Goal: Transaction & Acquisition: Purchase product/service

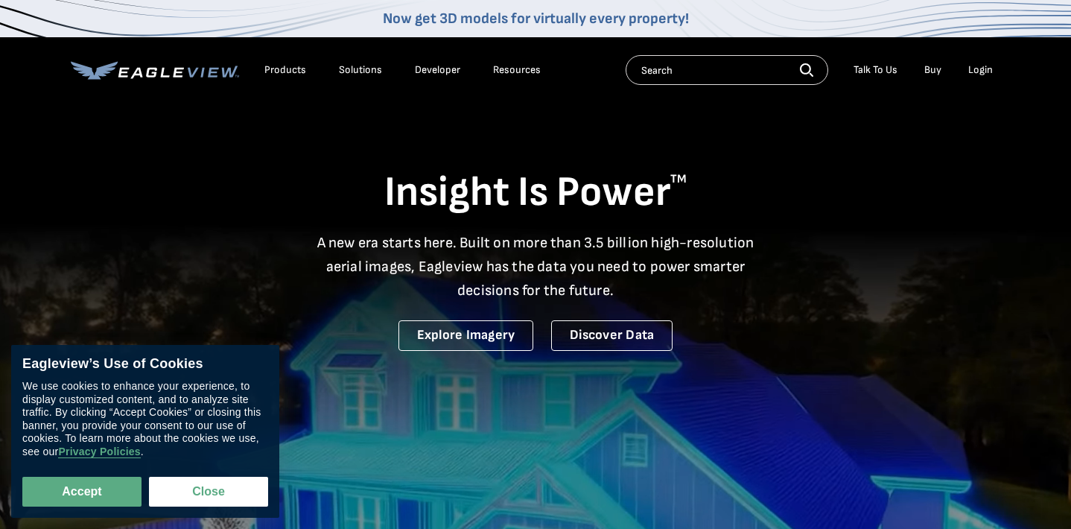
click at [979, 74] on div "Login" at bounding box center [980, 69] width 25 height 13
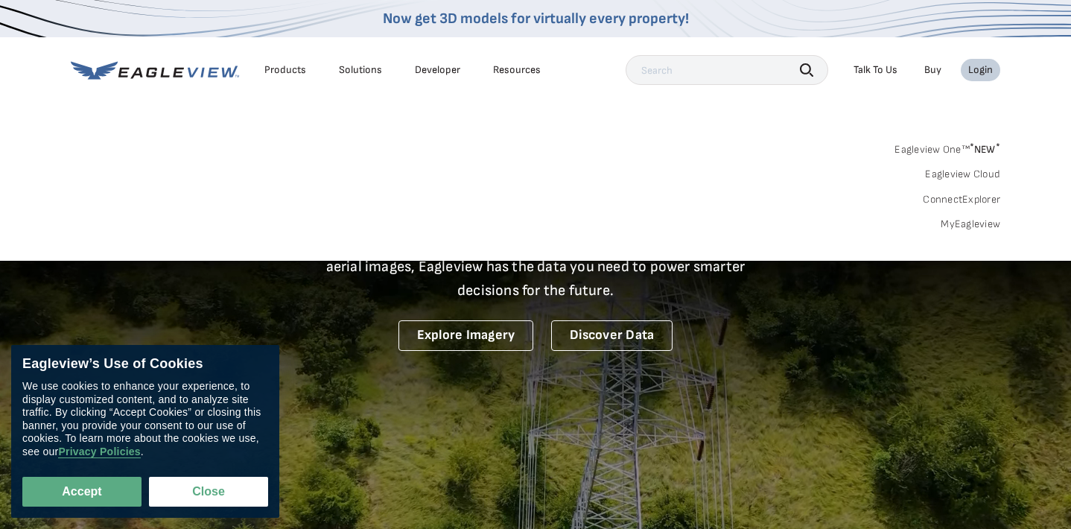
click at [964, 223] on link "MyEagleview" at bounding box center [971, 223] width 60 height 13
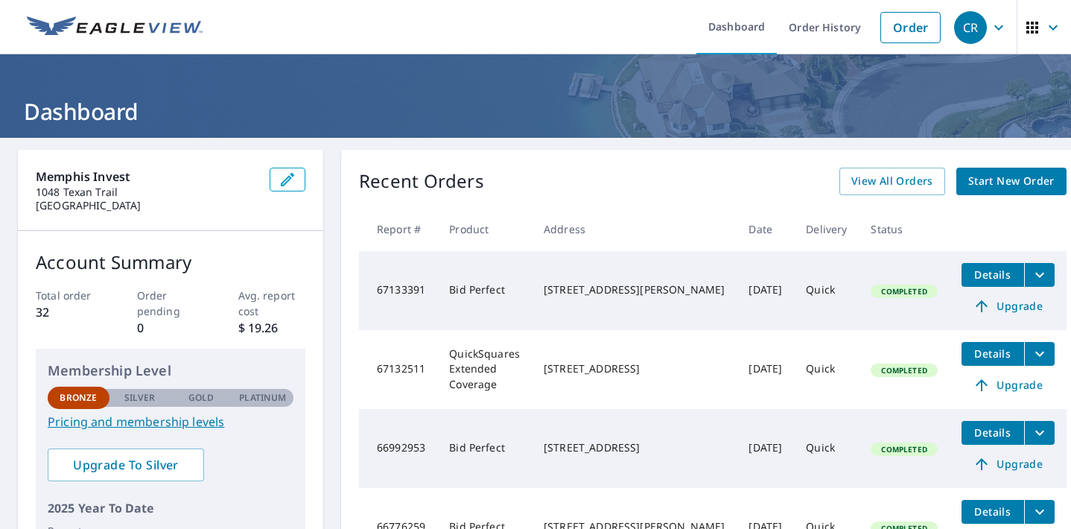
click at [532, 282] on td "Bid Perfect" at bounding box center [484, 290] width 95 height 79
click at [970, 272] on span "Details" at bounding box center [992, 274] width 45 height 14
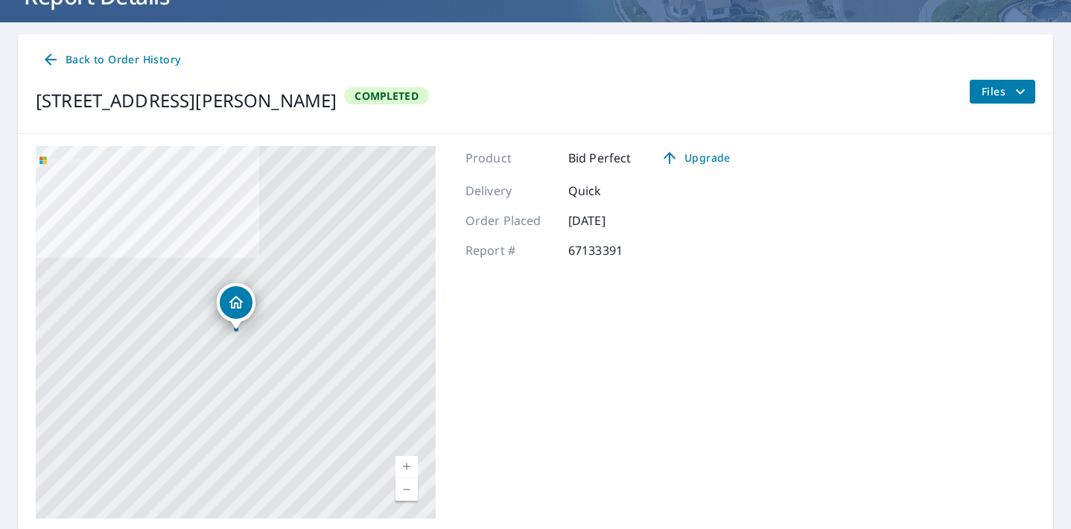
scroll to position [156, 0]
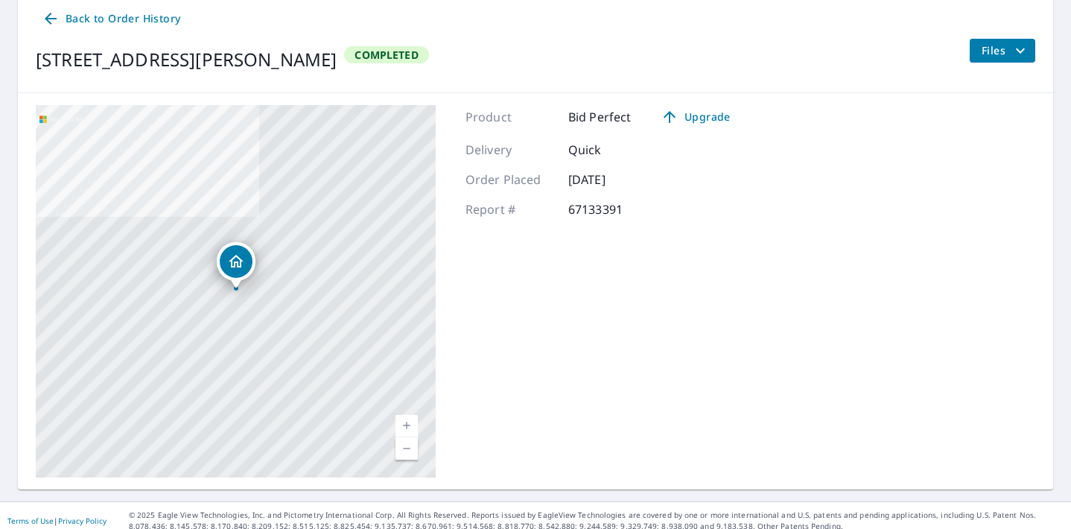
click at [1014, 57] on icon "filesDropdownBtn-67133391" at bounding box center [1020, 51] width 18 height 18
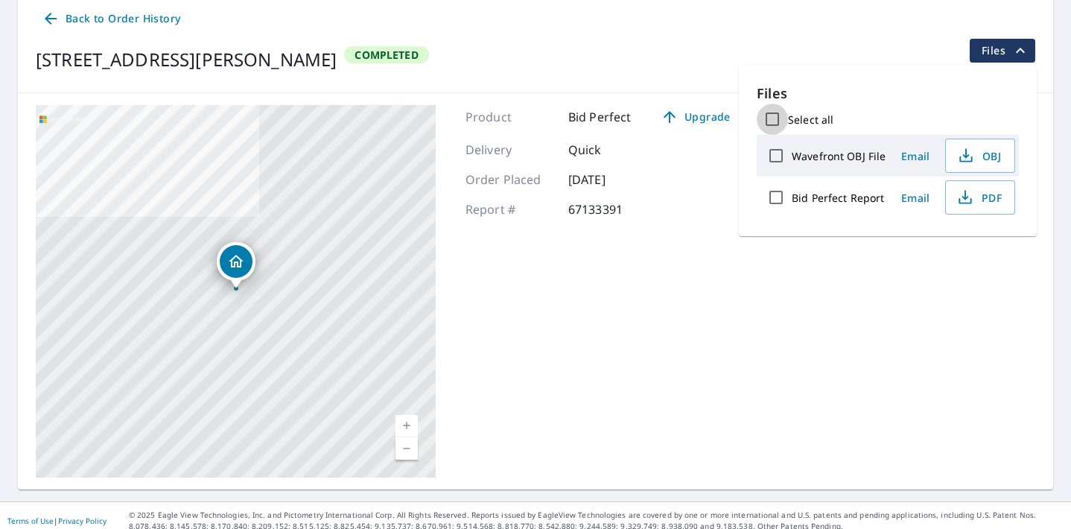
click at [774, 117] on input "Select all" at bounding box center [772, 119] width 31 height 31
checkbox input "true"
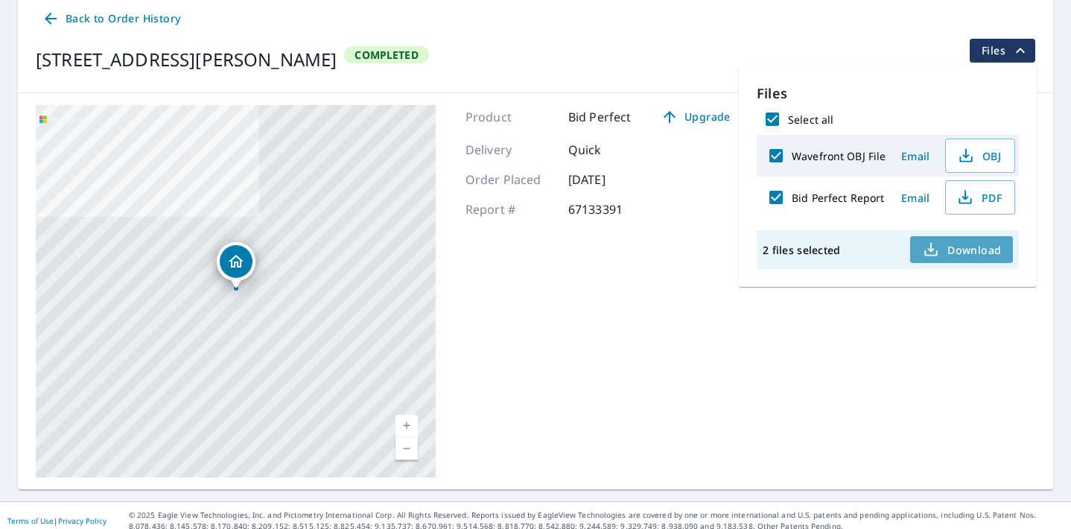
click at [956, 256] on span "Download" at bounding box center [961, 250] width 79 height 18
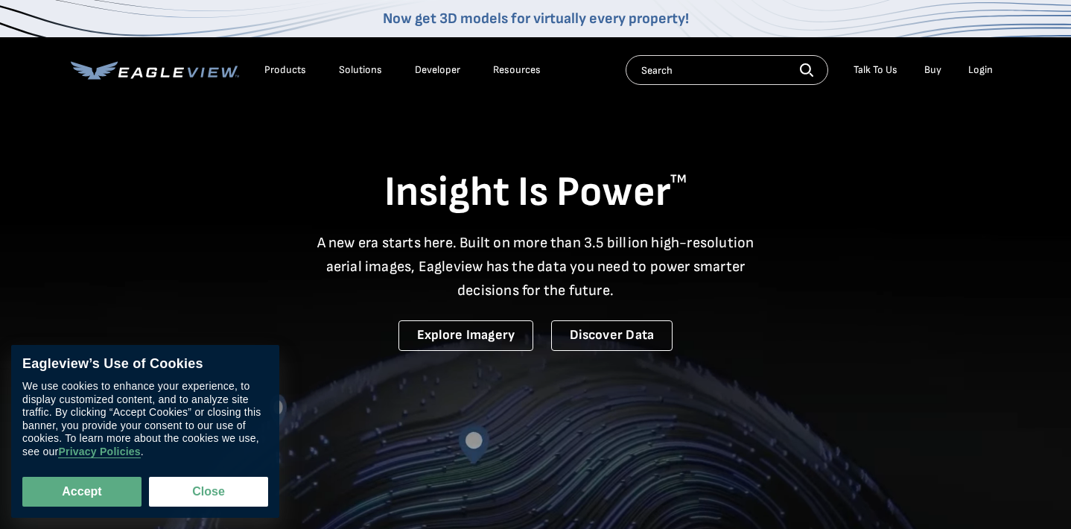
click at [983, 73] on div "Login" at bounding box center [980, 69] width 25 height 13
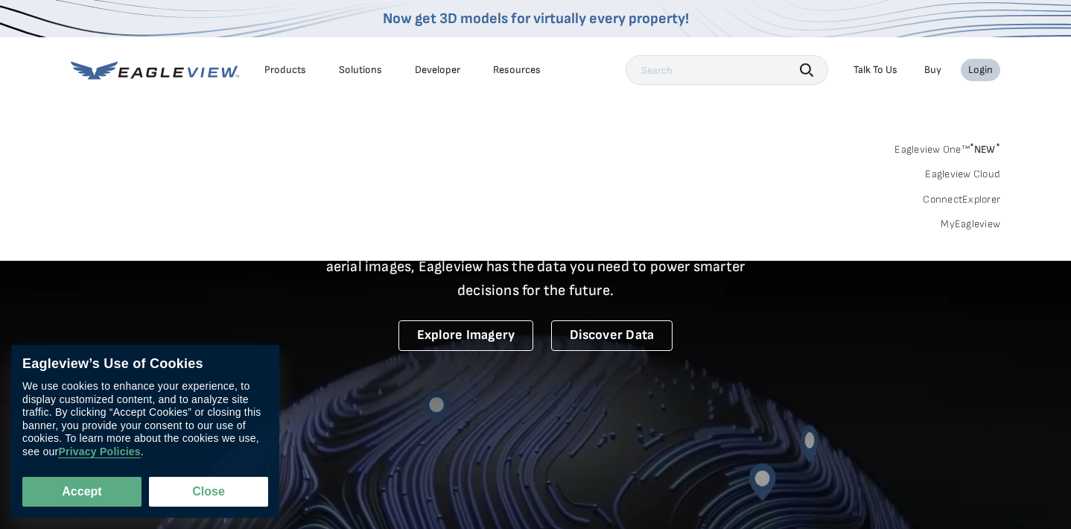
click at [989, 220] on link "MyEagleview" at bounding box center [971, 223] width 60 height 13
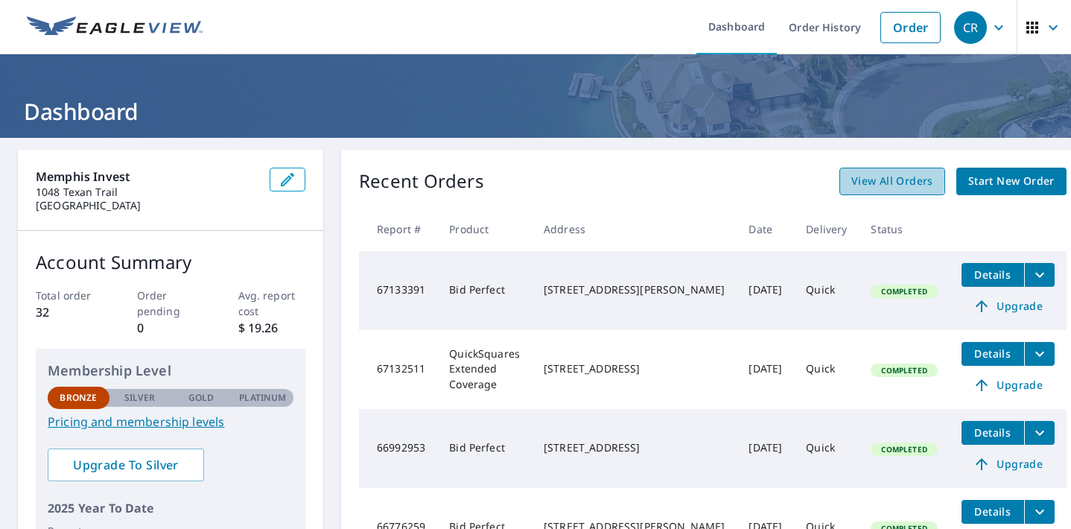
click at [861, 179] on span "View All Orders" at bounding box center [892, 181] width 82 height 19
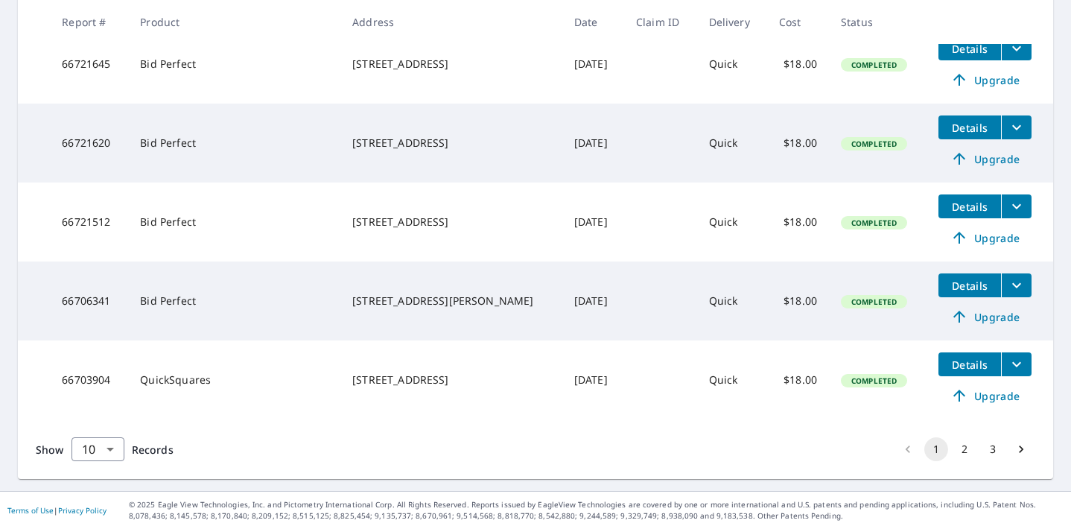
scroll to position [700, 0]
click at [962, 450] on button "2" at bounding box center [965, 449] width 24 height 24
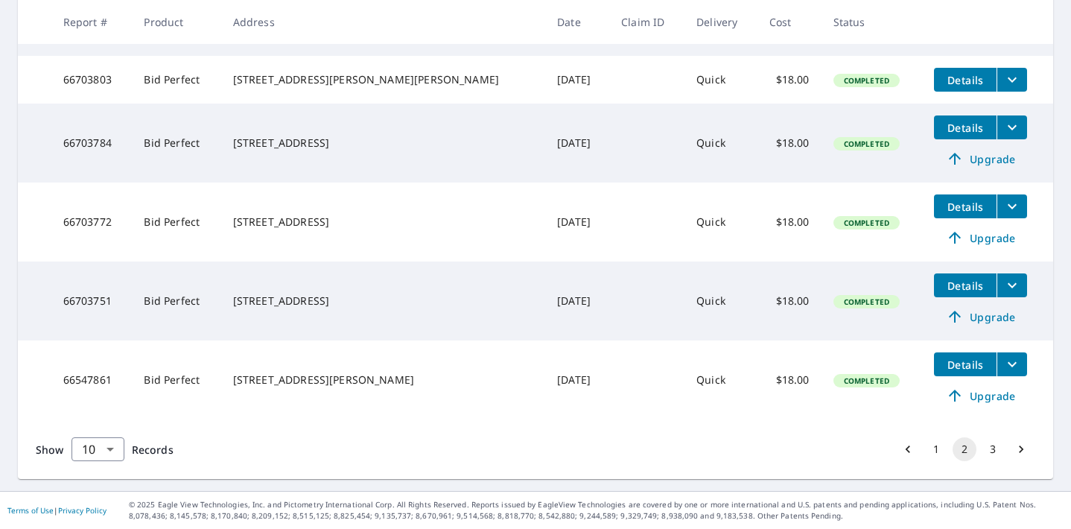
click at [994, 454] on button "3" at bounding box center [993, 449] width 24 height 24
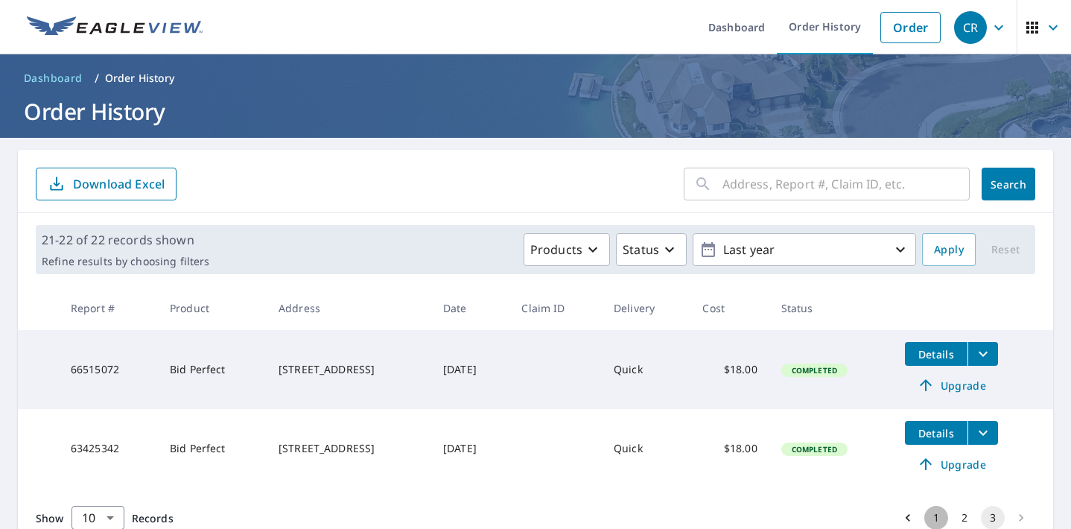
click at [936, 515] on button "1" at bounding box center [936, 518] width 24 height 24
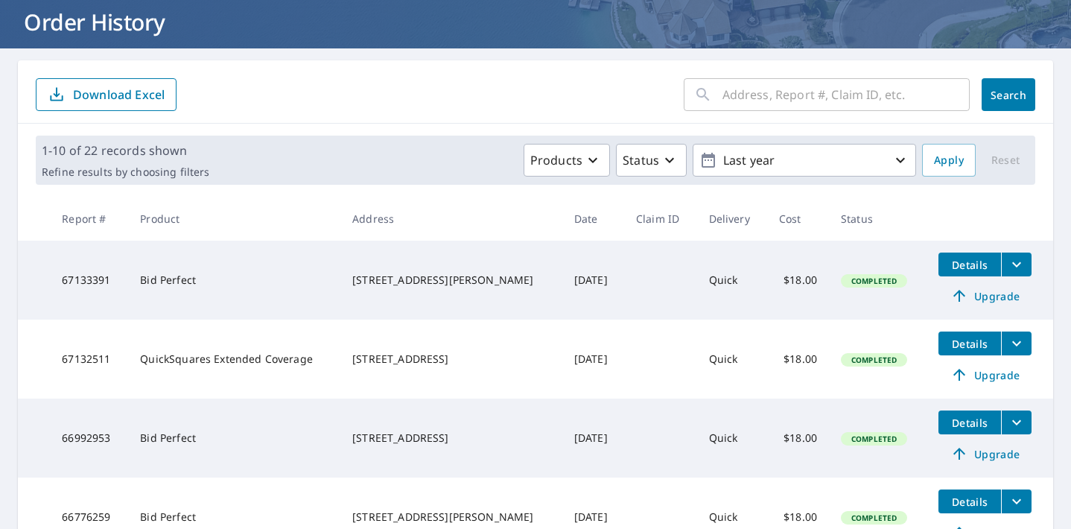
scroll to position [77, 0]
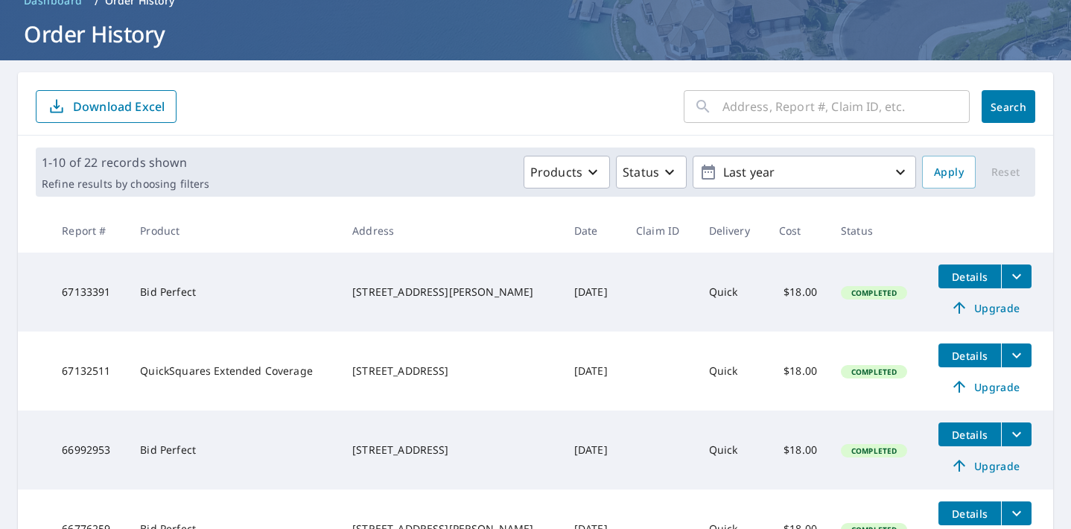
click at [804, 108] on input "text" at bounding box center [845, 107] width 247 height 42
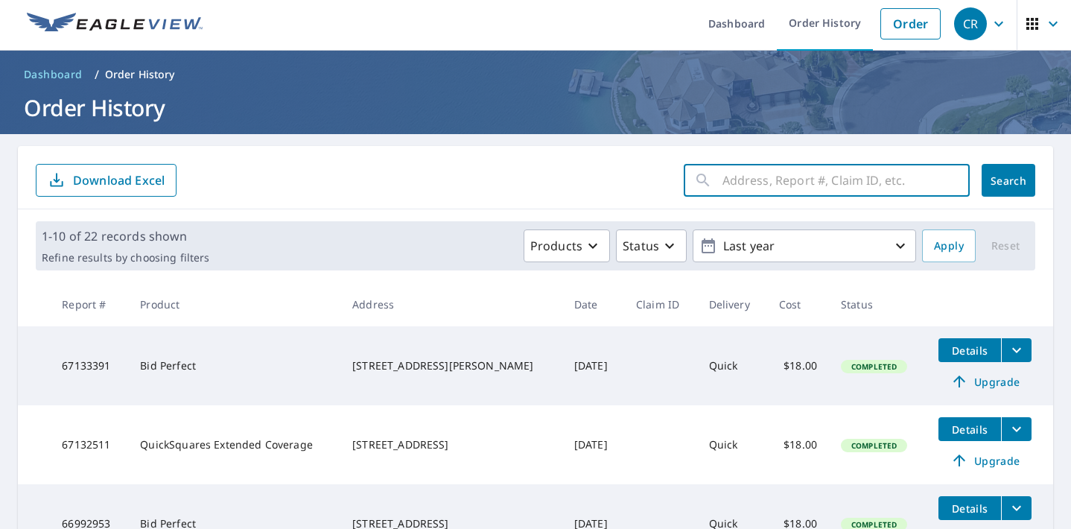
scroll to position [0, 0]
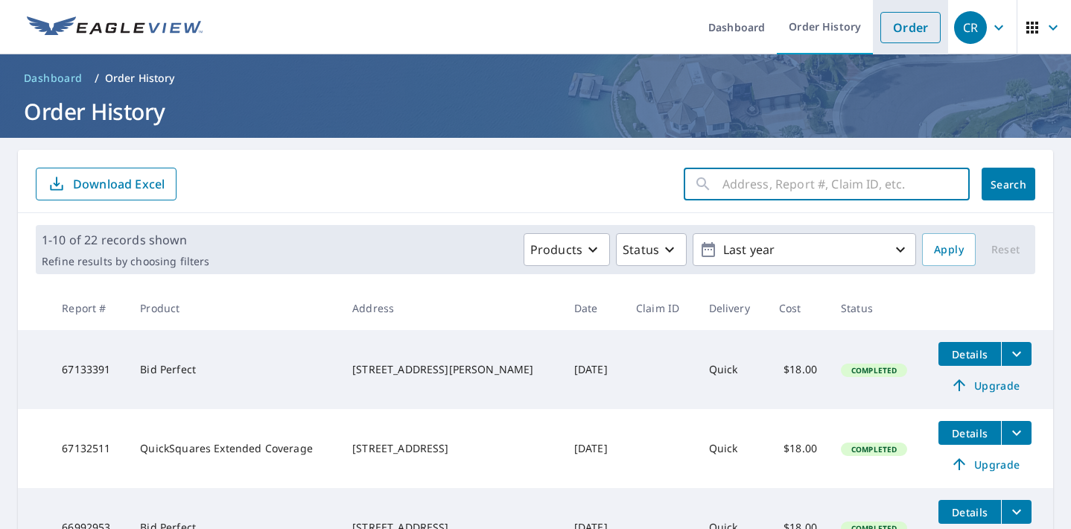
click at [927, 28] on link "Order" at bounding box center [910, 27] width 60 height 31
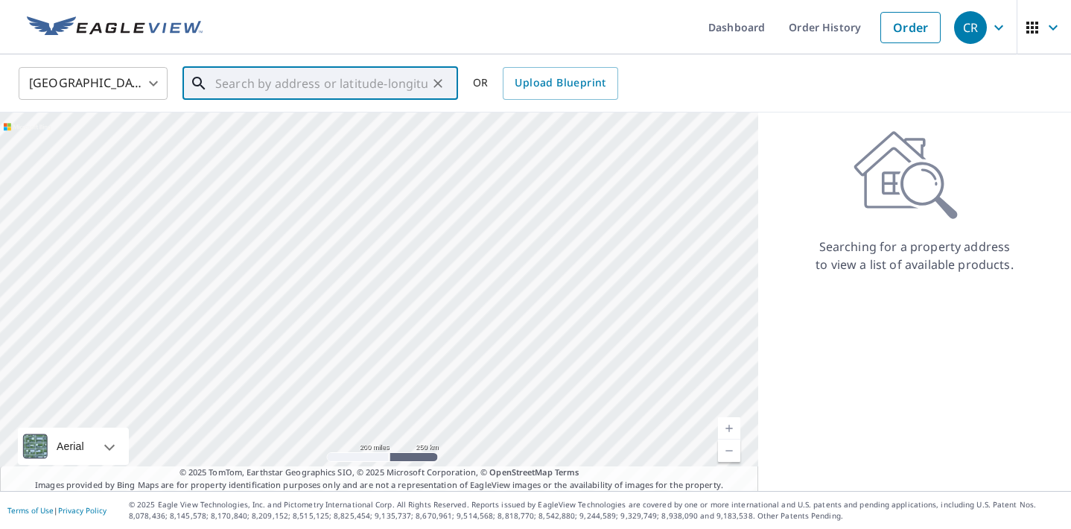
click at [299, 80] on input "text" at bounding box center [321, 84] width 212 height 42
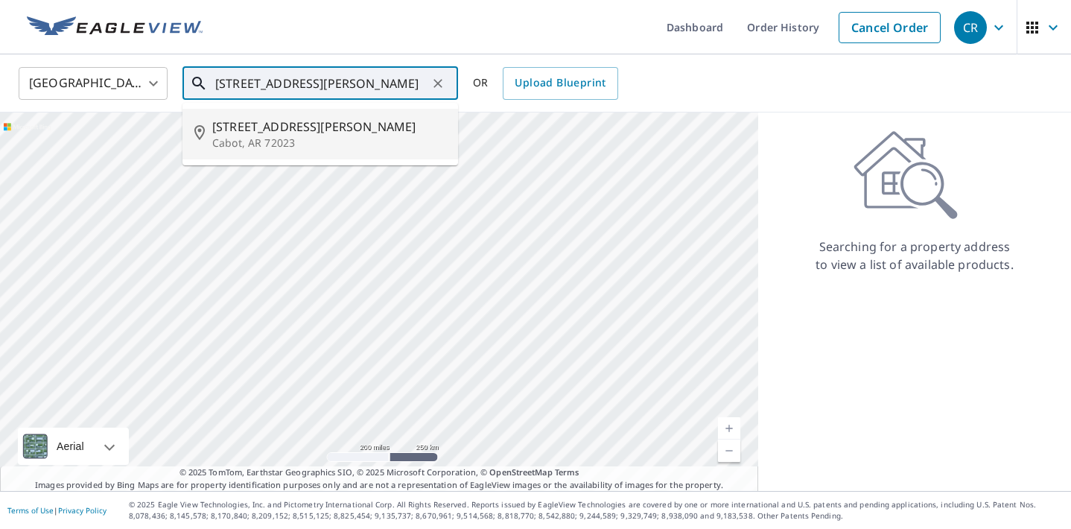
click at [273, 140] on p "Cabot, AR 72023" at bounding box center [329, 143] width 234 height 15
type input "607 S Jackson St Cabot, AR 72023"
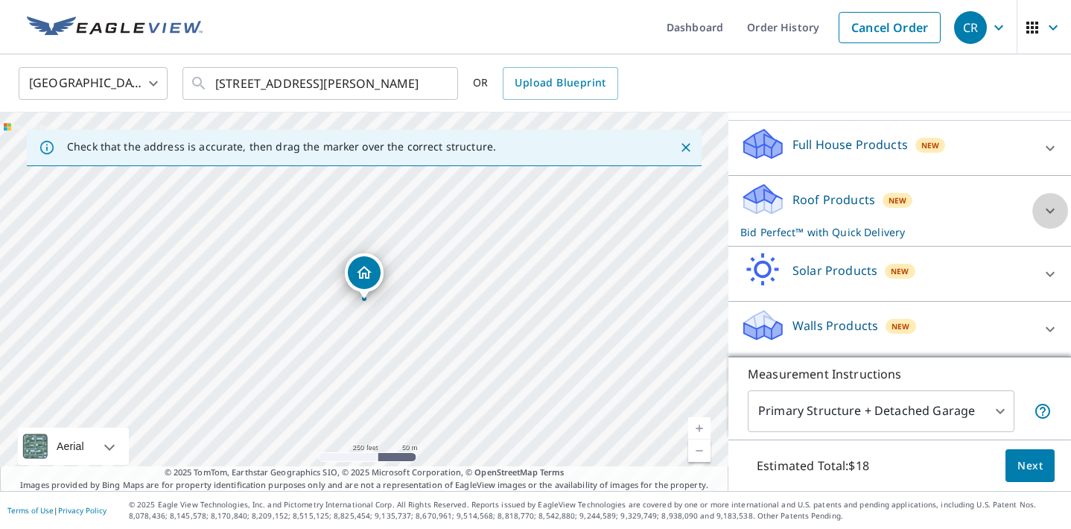
click at [1036, 212] on div at bounding box center [1050, 211] width 36 height 36
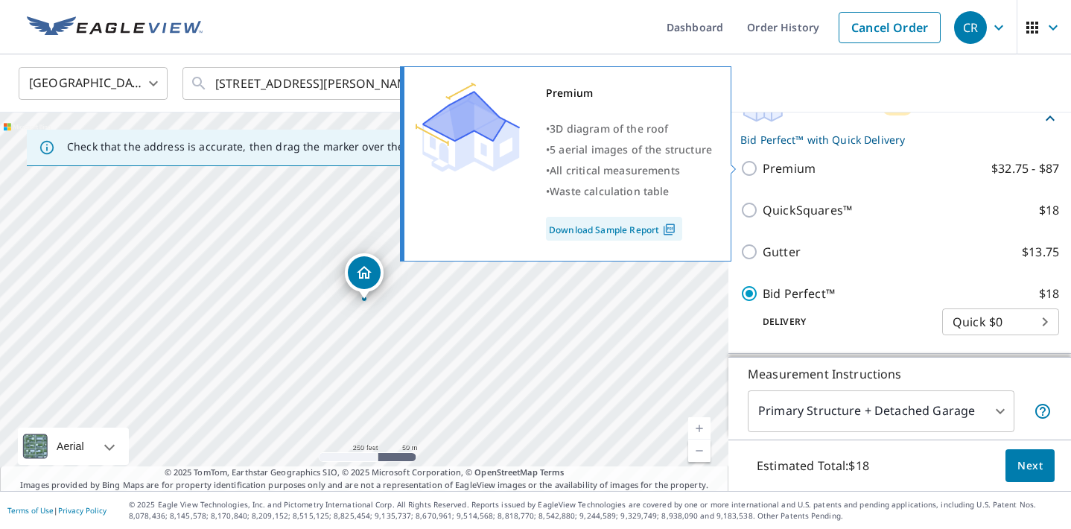
scroll to position [246, 0]
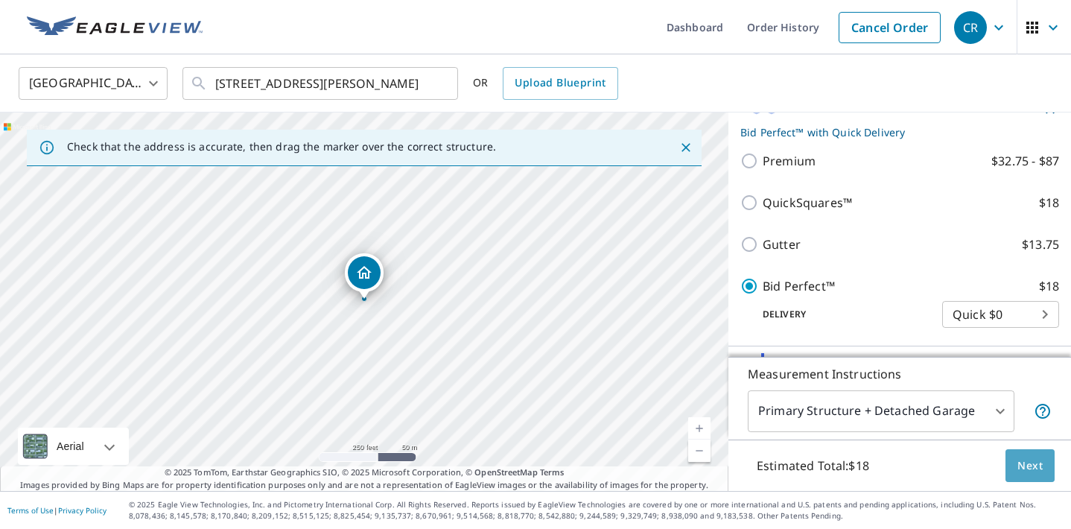
click at [1033, 460] on span "Next" at bounding box center [1029, 466] width 25 height 19
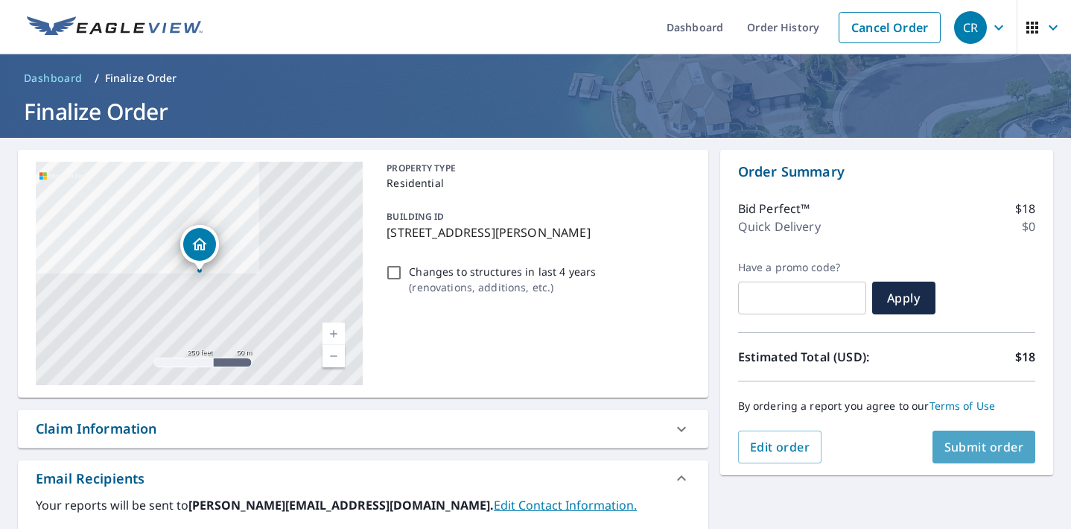
click at [1005, 445] on span "Submit order" at bounding box center [984, 447] width 80 height 16
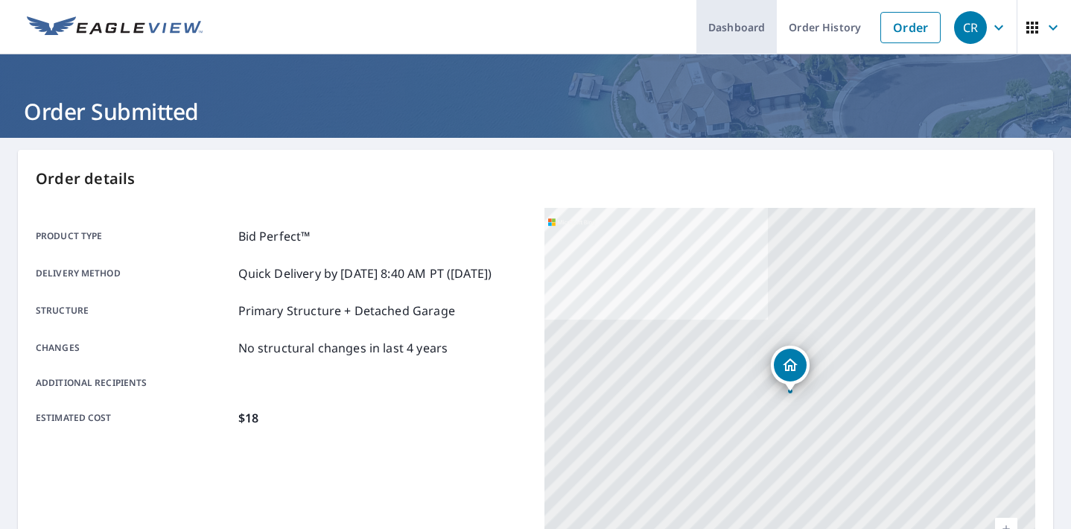
click at [751, 31] on link "Dashboard" at bounding box center [736, 27] width 80 height 54
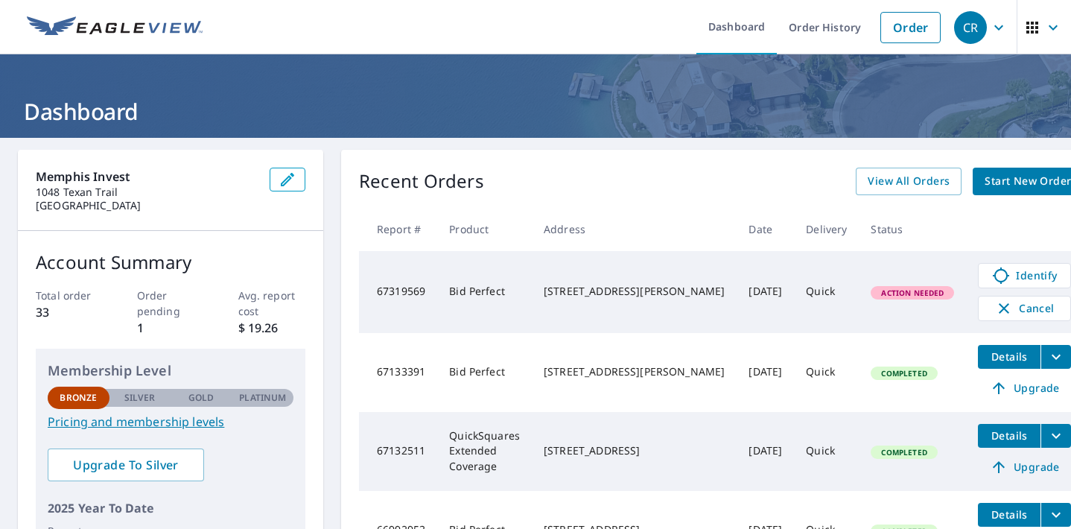
click at [872, 292] on span "Action Needed" at bounding box center [912, 292] width 80 height 10
click at [988, 278] on span "Identify" at bounding box center [1025, 276] width 74 height 18
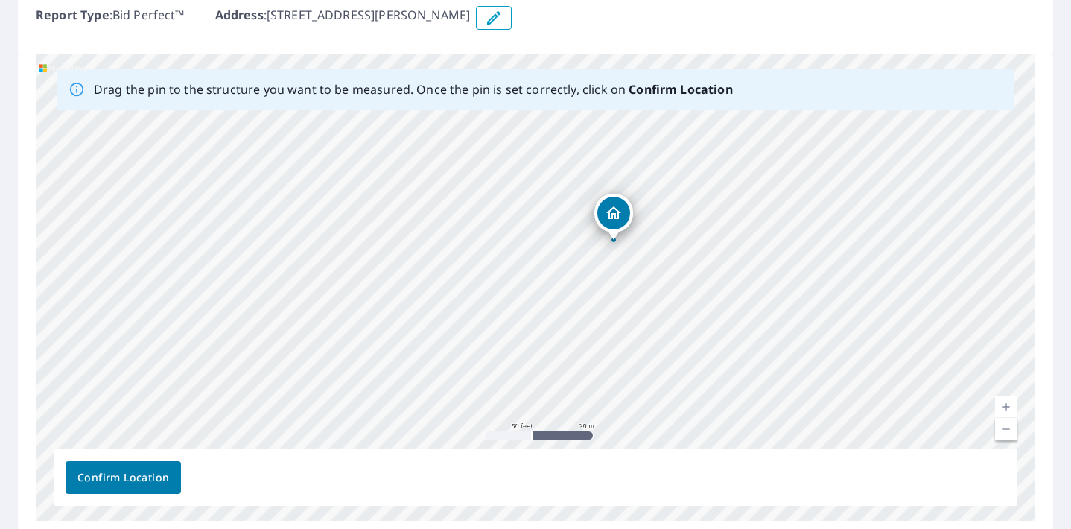
scroll to position [200, 0]
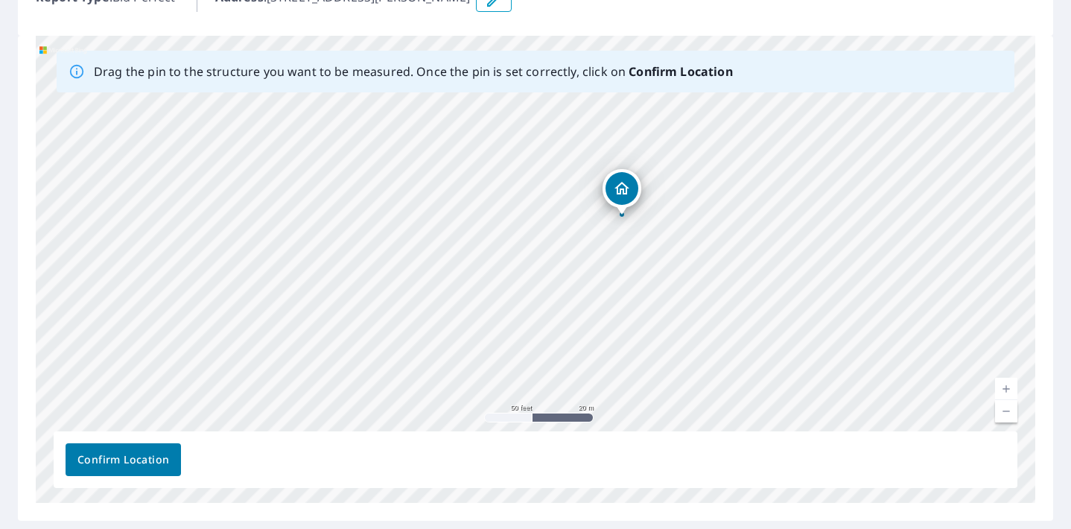
drag, startPoint x: 611, startPoint y: 188, endPoint x: 620, endPoint y: 180, distance: 11.1
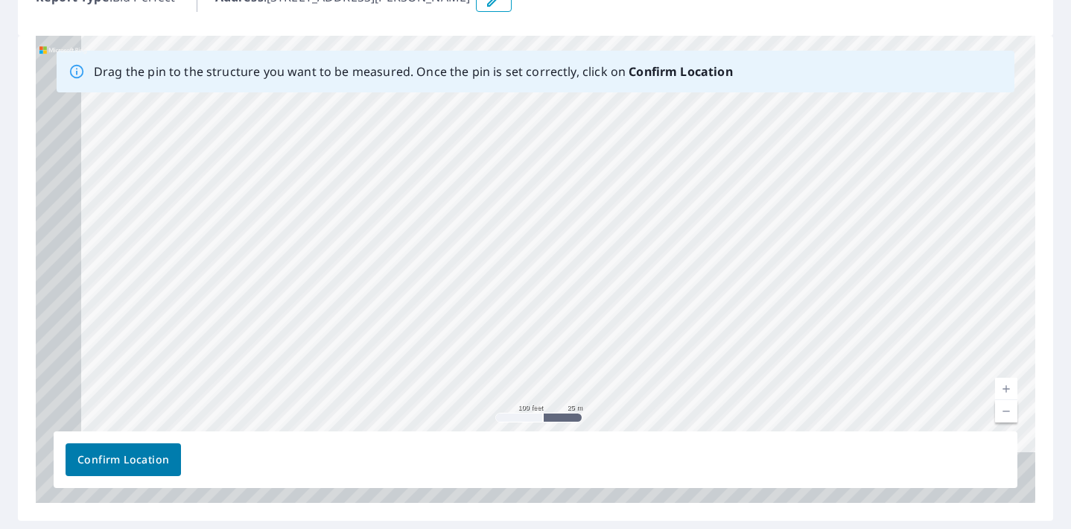
drag, startPoint x: 636, startPoint y: 163, endPoint x: 660, endPoint y: 42, distance: 123.7
click at [660, 42] on div "607 S Jackson St Cabot, AR 72023" at bounding box center [535, 269] width 999 height 467
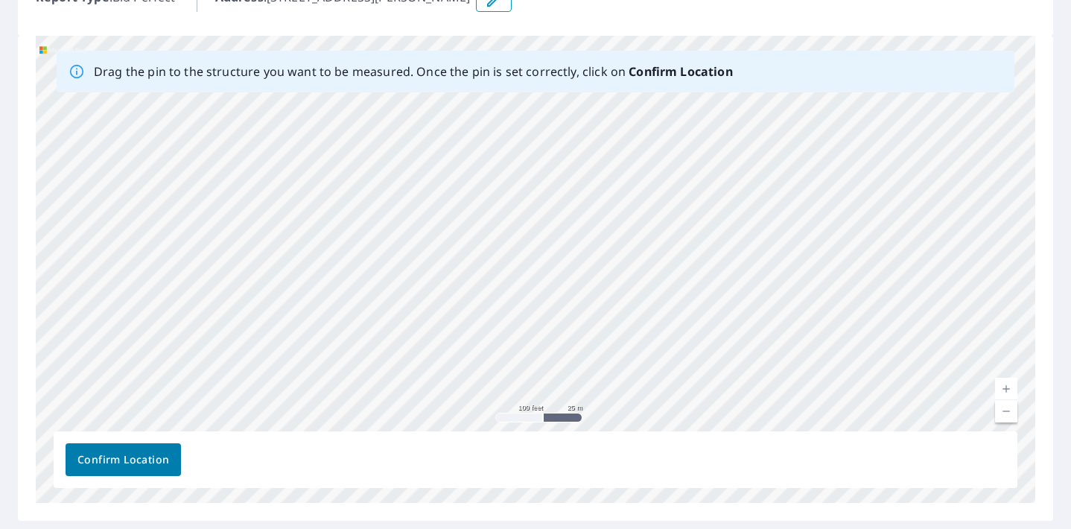
drag, startPoint x: 538, startPoint y: 261, endPoint x: 638, endPoint y: 51, distance: 232.5
click at [638, 51] on div "Drag the pin to the structure you want to be measured. Once the pin is set corr…" at bounding box center [535, 269] width 999 height 467
click at [624, 98] on div "607 S Jackson St Cabot, AR 72023" at bounding box center [535, 269] width 999 height 467
drag, startPoint x: 471, startPoint y: 307, endPoint x: 578, endPoint y: 214, distance: 141.0
click at [578, 214] on div "607 S Jackson St Cabot, AR 72023" at bounding box center [535, 269] width 999 height 467
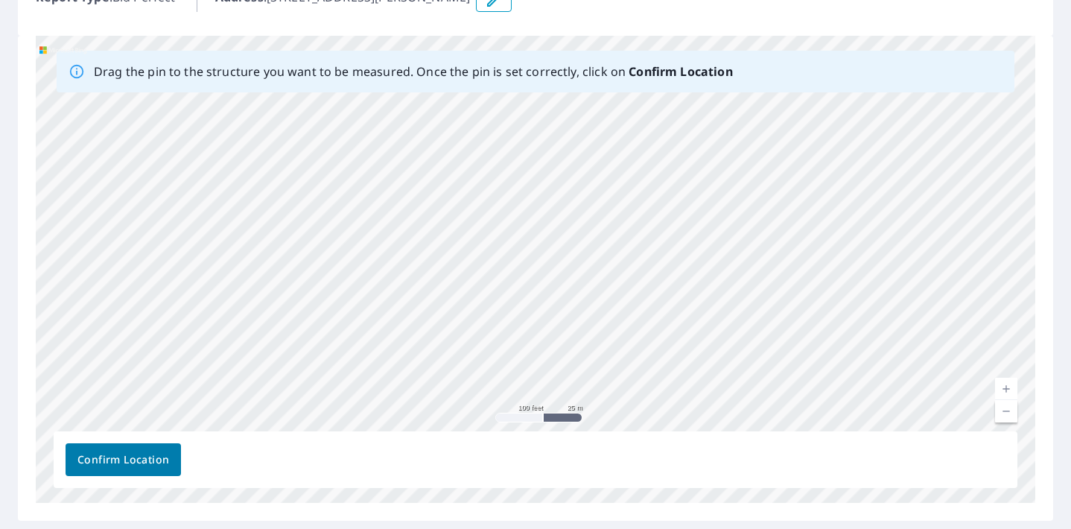
click at [1006, 414] on link "Current Level 18, Zoom Out" at bounding box center [1006, 411] width 22 height 22
drag, startPoint x: 791, startPoint y: 251, endPoint x: 747, endPoint y: 363, distance: 120.0
click at [747, 363] on div "607 S Jackson St Cabot, AR 72023" at bounding box center [535, 269] width 999 height 467
drag, startPoint x: 593, startPoint y: 160, endPoint x: 593, endPoint y: 210, distance: 49.9
click at [593, 210] on div "607 S Jackson St Cabot, AR 72023" at bounding box center [535, 269] width 999 height 467
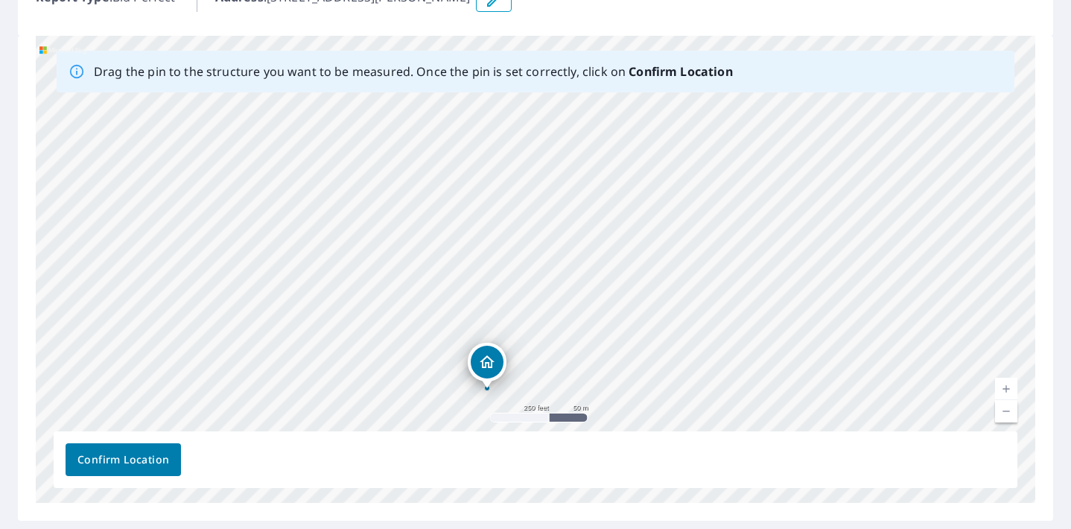
drag, startPoint x: 522, startPoint y: 119, endPoint x: 481, endPoint y: 363, distance: 247.7
click at [481, 363] on div "607 S Jackson St Cabot, AR 72023" at bounding box center [535, 269] width 999 height 467
drag, startPoint x: 630, startPoint y: 299, endPoint x: 617, endPoint y: 239, distance: 61.8
click at [617, 239] on div "607 S Jackson St Cabot, AR 72023" at bounding box center [535, 269] width 999 height 467
click at [1009, 387] on link "Current Level 17, Zoom In" at bounding box center [1006, 389] width 22 height 22
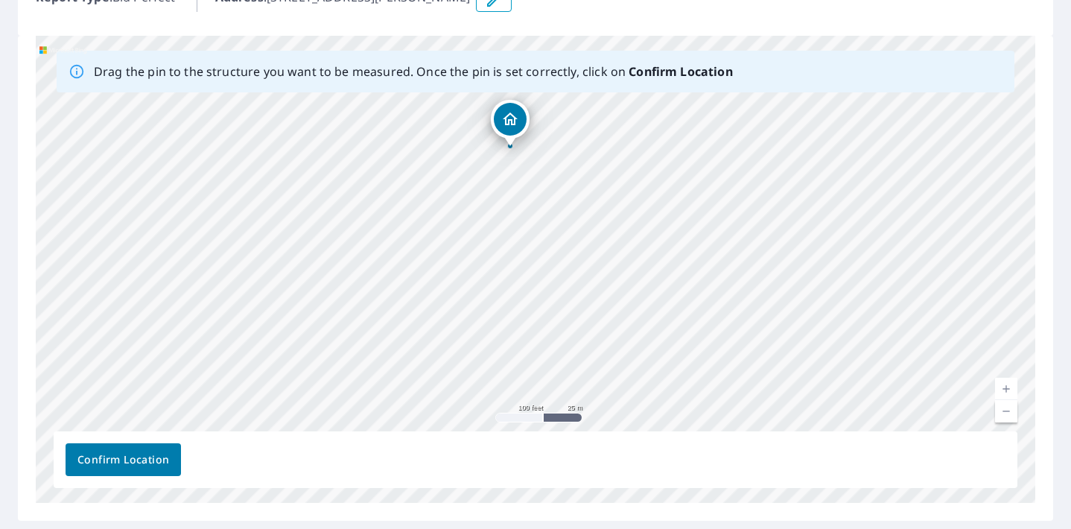
click at [1009, 387] on link "Current Level 18, Zoom In" at bounding box center [1006, 389] width 22 height 22
drag, startPoint x: 614, startPoint y: 162, endPoint x: 594, endPoint y: 266, distance: 106.2
click at [594, 266] on div "607 S Jackson St Cabot, AR 72023" at bounding box center [535, 269] width 999 height 467
drag, startPoint x: 468, startPoint y: 108, endPoint x: 479, endPoint y: 260, distance: 152.3
click at [479, 260] on div "607 S Jackson St Cabot, AR 72023" at bounding box center [535, 269] width 999 height 467
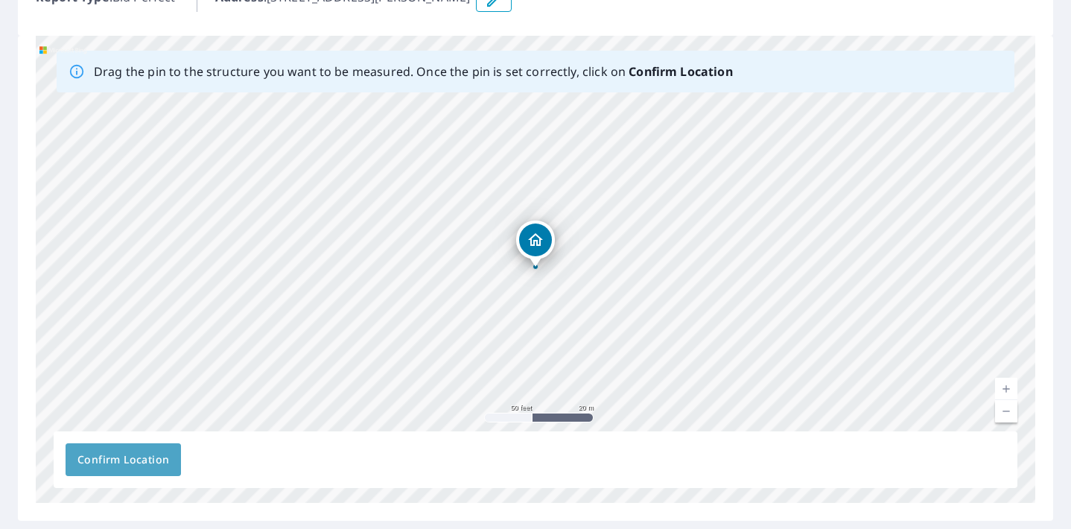
click at [153, 459] on span "Confirm Location" at bounding box center [123, 460] width 92 height 19
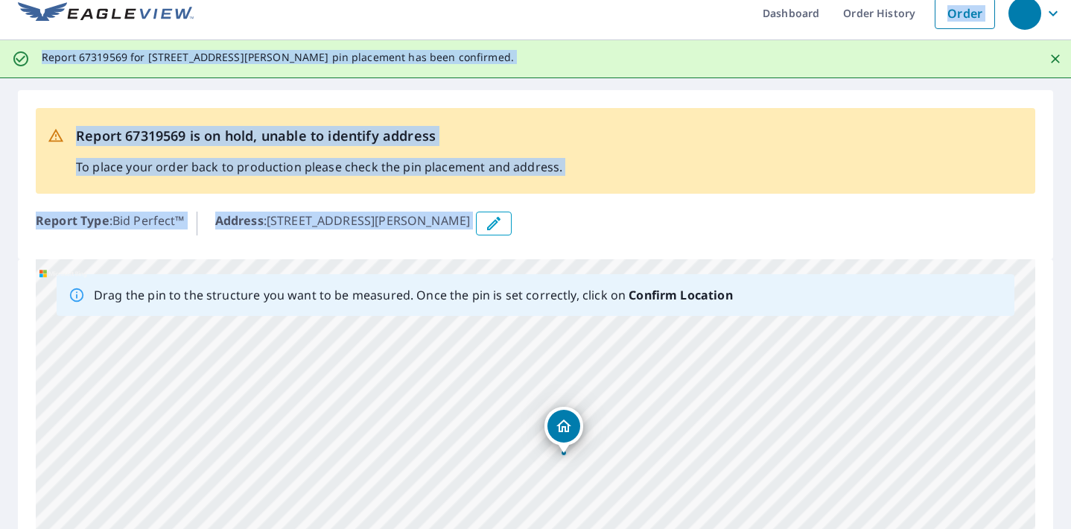
scroll to position [0, 0]
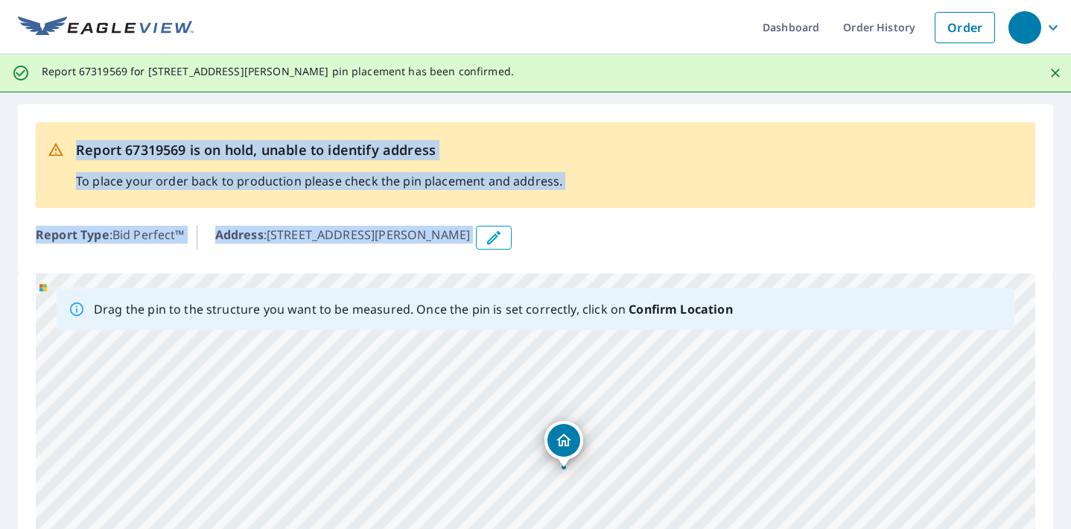
drag, startPoint x: 1025, startPoint y: 108, endPoint x: 999, endPoint y: 63, distance: 52.4
click at [999, 62] on div "Dashboard Order History Order Report 67319569 for 607 S Jackson St, Cabot, AR, …" at bounding box center [535, 264] width 1071 height 529
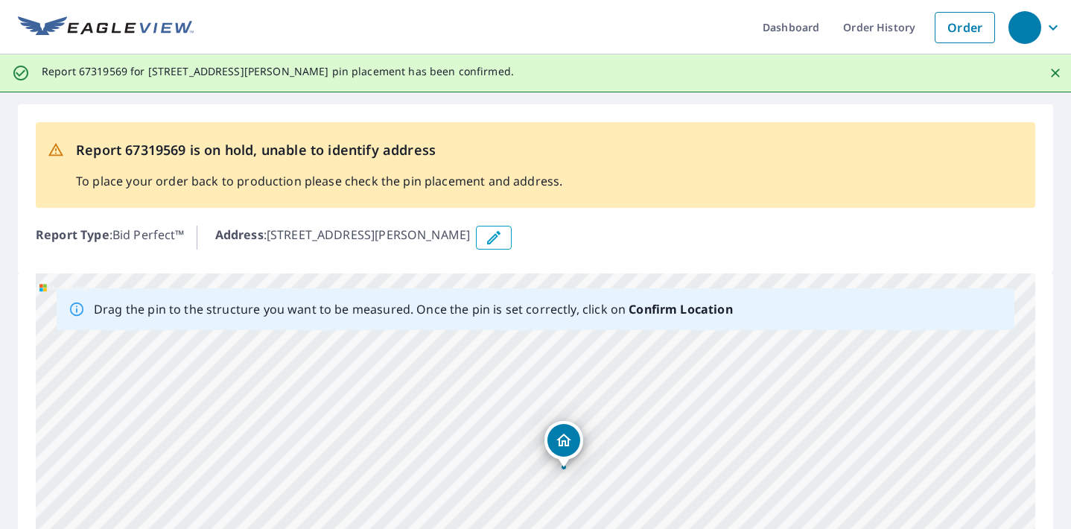
click at [953, 195] on div "Report 67319569 is on hold, unable to identify address To place your order back…" at bounding box center [535, 165] width 999 height 86
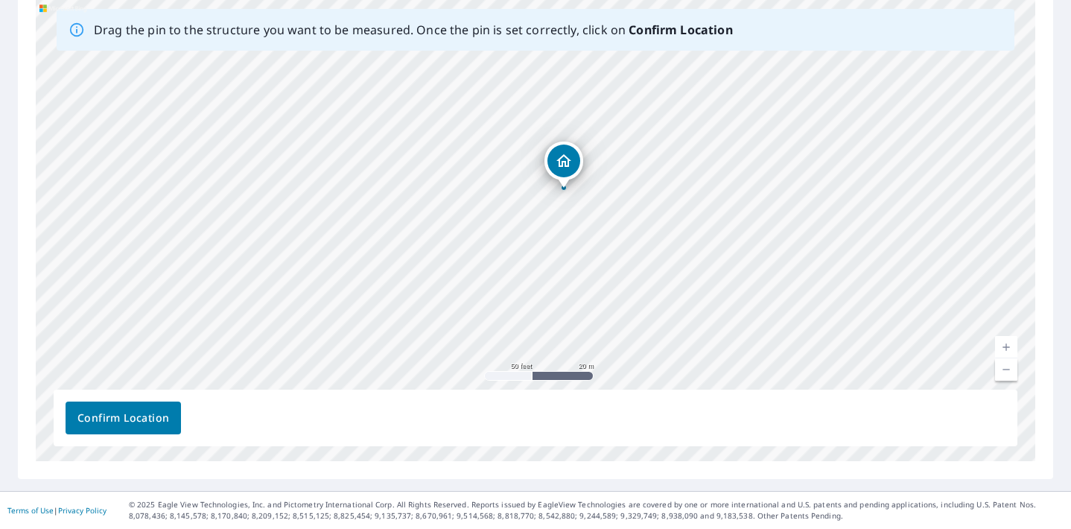
scroll to position [279, 0]
click at [141, 417] on span "Confirm Location" at bounding box center [123, 418] width 92 height 19
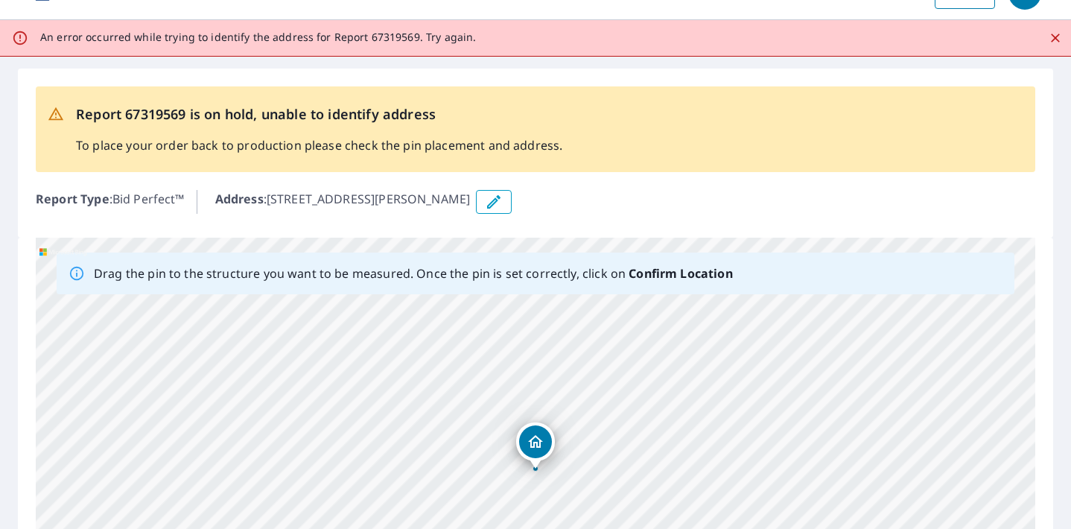
scroll to position [0, 0]
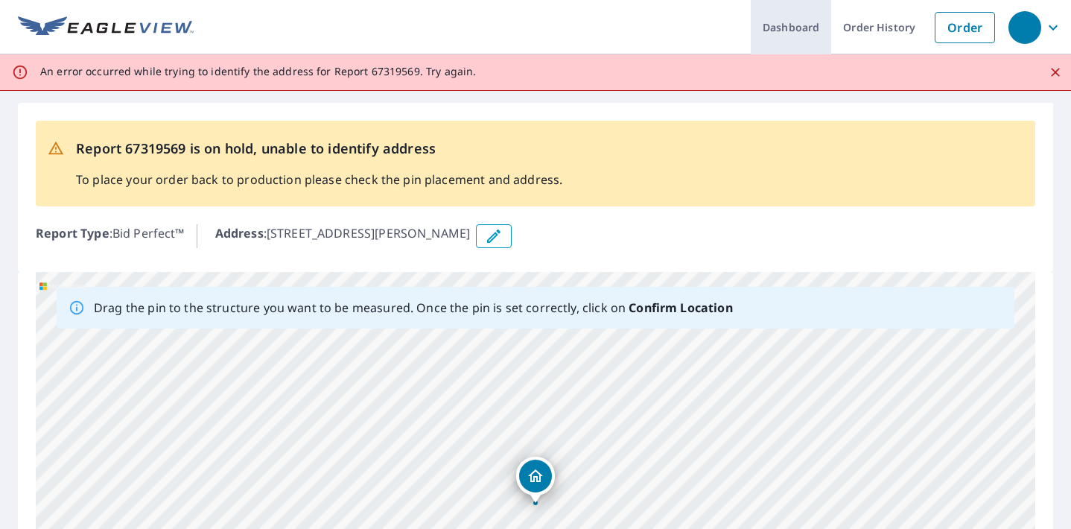
click at [807, 34] on link "Dashboard" at bounding box center [791, 27] width 80 height 54
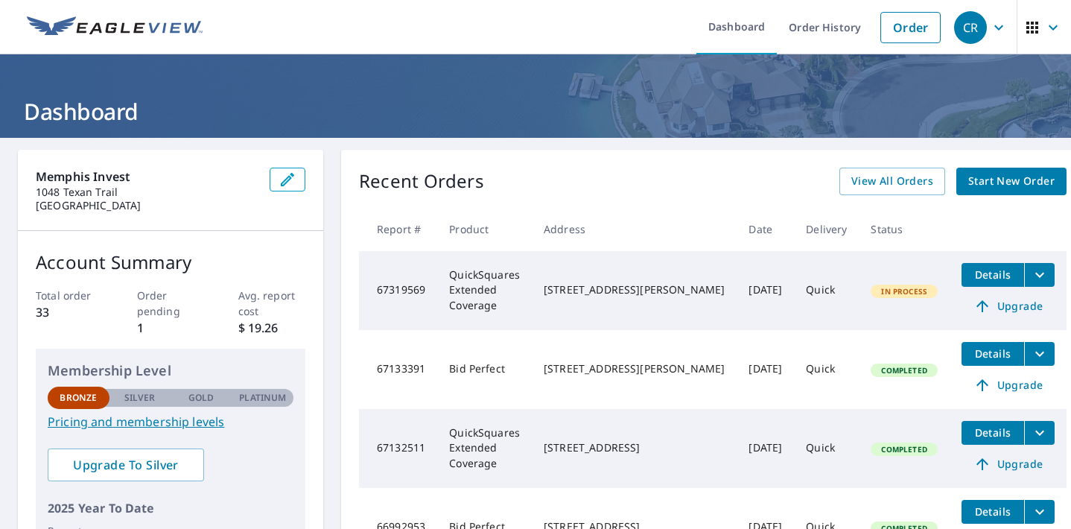
click at [506, 296] on td "QuickSquares Extended Coverage" at bounding box center [484, 290] width 95 height 79
click at [970, 273] on span "Details" at bounding box center [992, 274] width 45 height 14
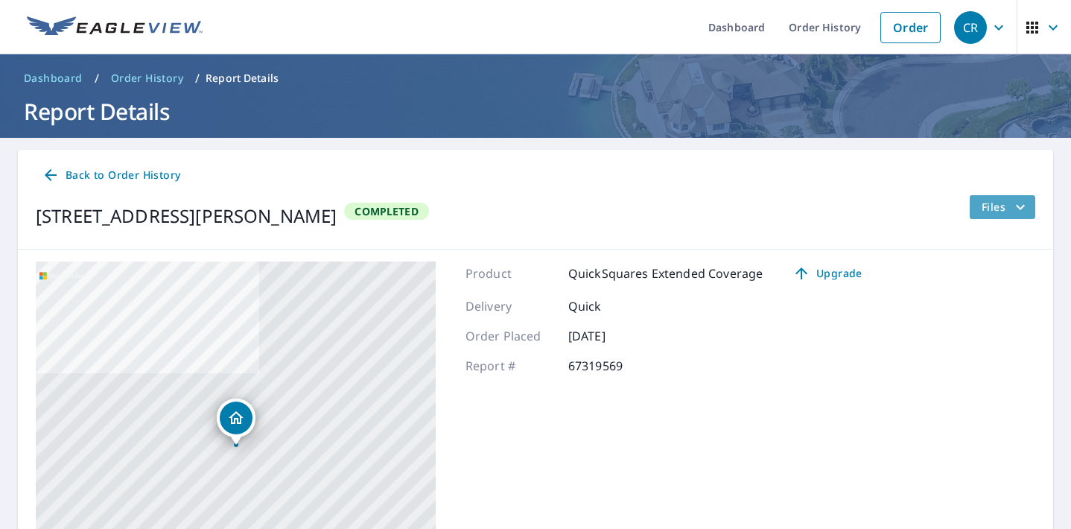
click at [997, 214] on span "Files" at bounding box center [1006, 207] width 48 height 18
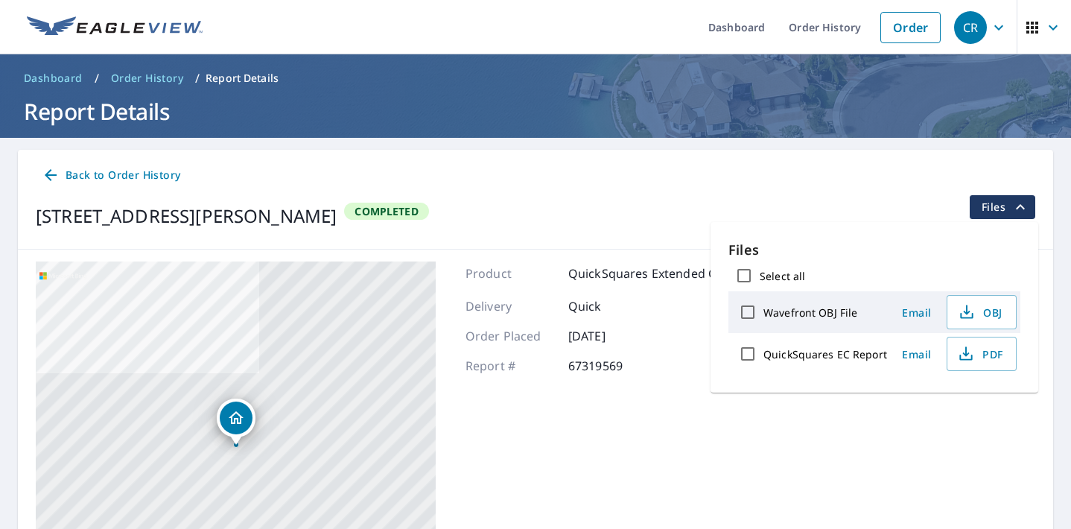
click at [864, 186] on div "Back to Order History" at bounding box center [535, 176] width 999 height 28
